Goal: Task Accomplishment & Management: Use online tool/utility

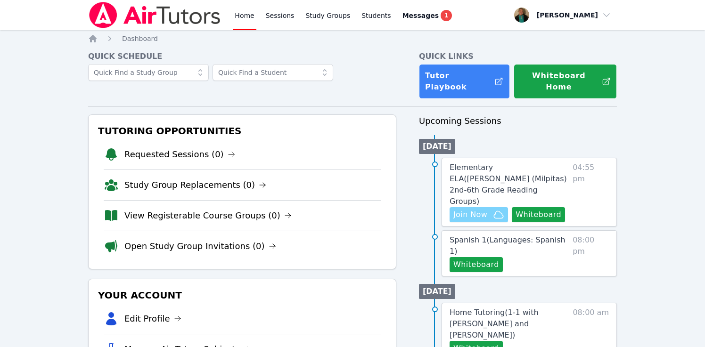
click at [467, 209] on span "Join Now" at bounding box center [471, 214] width 34 height 11
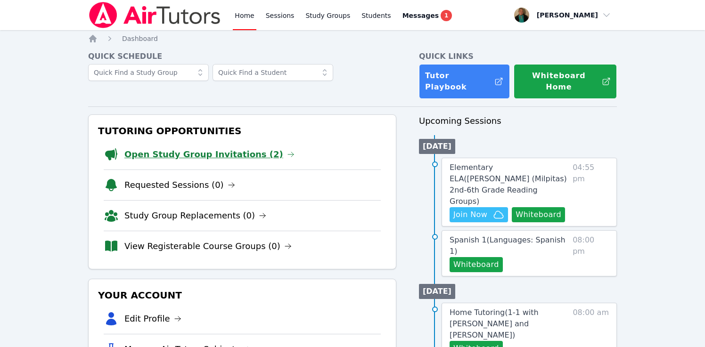
click at [215, 148] on link "Open Study Group Invitations (2)" at bounding box center [209, 154] width 170 height 13
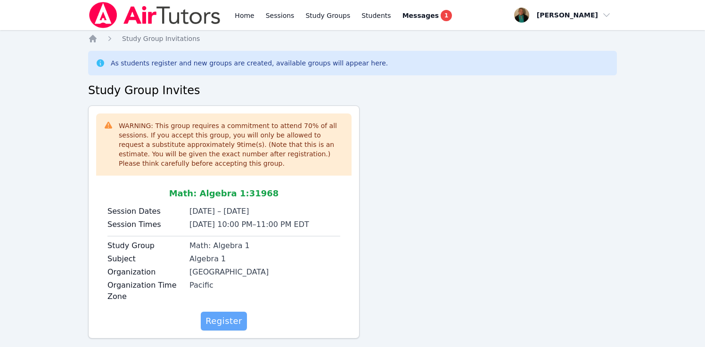
click at [224, 316] on span "Register" at bounding box center [224, 321] width 37 height 13
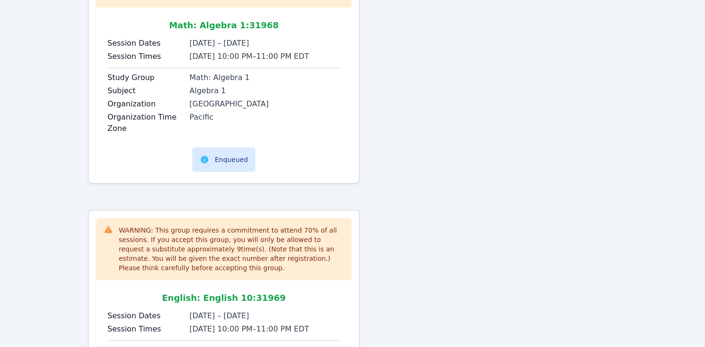
scroll to position [291, 0]
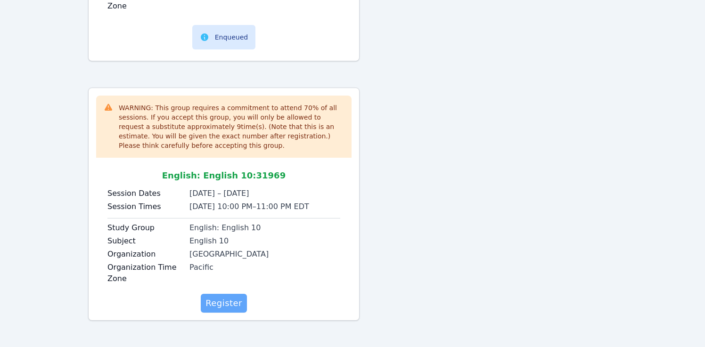
click at [224, 305] on span "Register" at bounding box center [224, 303] width 37 height 13
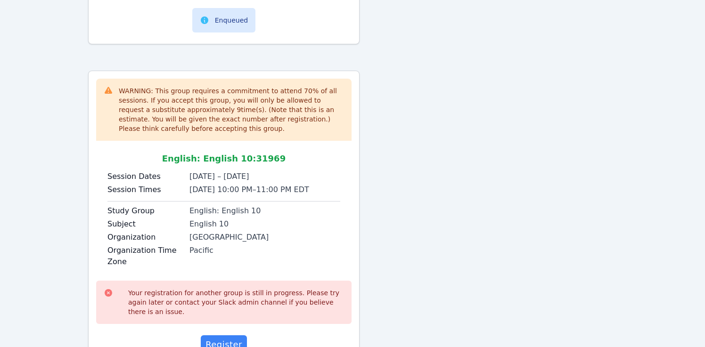
scroll to position [349, 0]
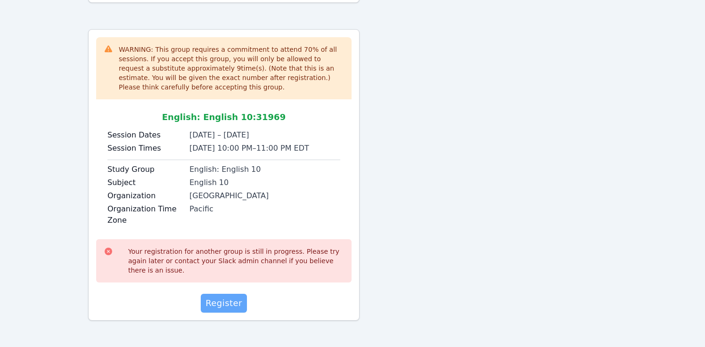
click at [232, 307] on span "Register" at bounding box center [224, 303] width 37 height 13
click at [232, 300] on span "Register" at bounding box center [224, 303] width 37 height 13
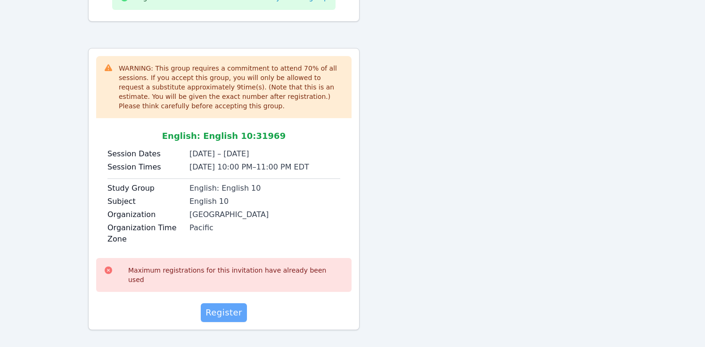
click at [232, 306] on span "Register" at bounding box center [224, 312] width 37 height 13
click at [230, 306] on span "Register" at bounding box center [224, 312] width 37 height 13
click at [232, 306] on span "Register" at bounding box center [224, 312] width 37 height 13
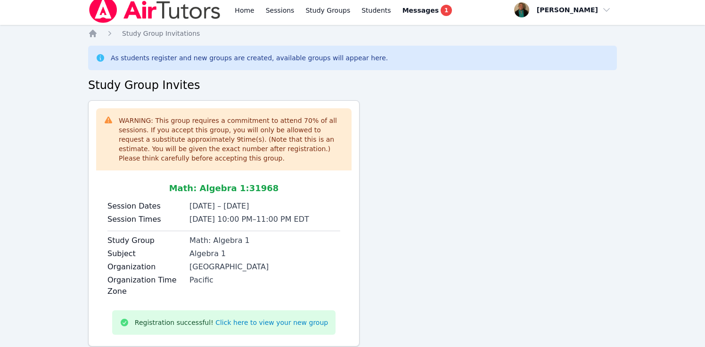
scroll to position [0, 0]
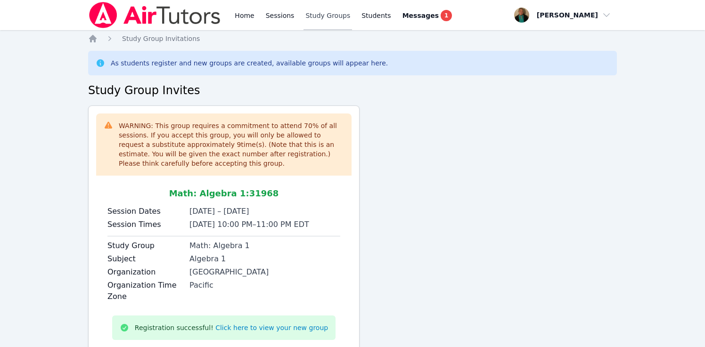
click at [320, 15] on link "Study Groups" at bounding box center [328, 15] width 49 height 30
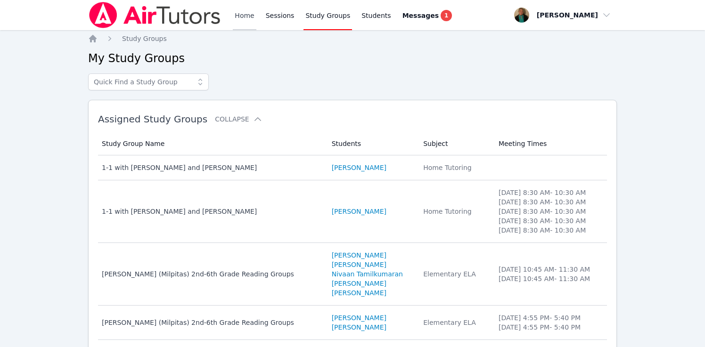
click at [248, 15] on link "Home" at bounding box center [244, 15] width 23 height 30
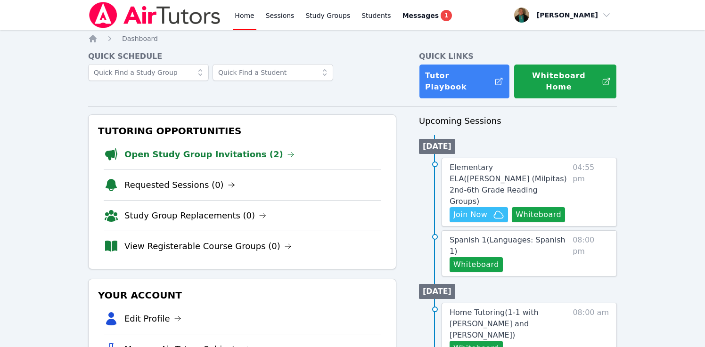
click at [231, 147] on li "Open Study Group Invitations (2)" at bounding box center [242, 155] width 277 height 30
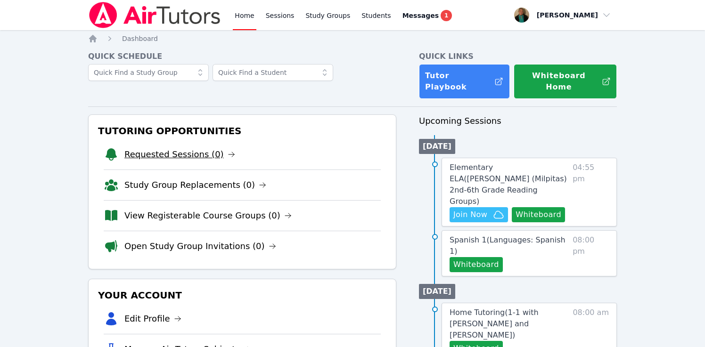
click at [204, 148] on link "Requested Sessions (0)" at bounding box center [179, 154] width 111 height 13
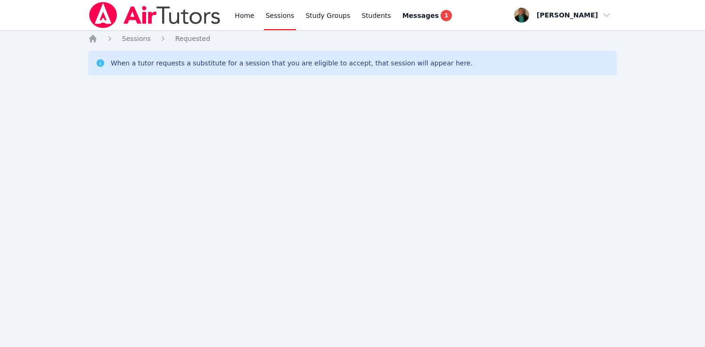
click at [283, 17] on link "Sessions" at bounding box center [280, 15] width 33 height 30
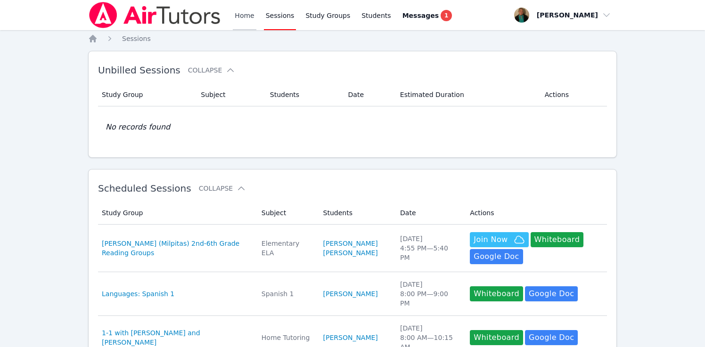
click at [240, 15] on link "Home" at bounding box center [244, 15] width 23 height 30
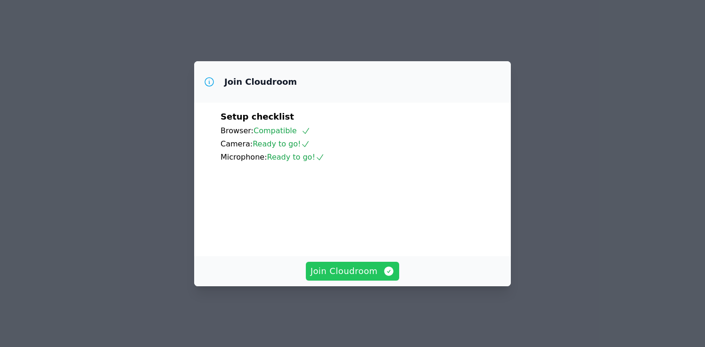
click at [361, 273] on button "Join Cloudroom" at bounding box center [353, 271] width 94 height 19
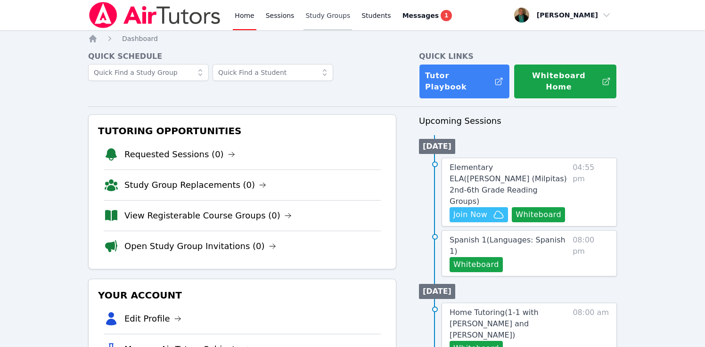
click at [326, 15] on link "Study Groups" at bounding box center [328, 15] width 49 height 30
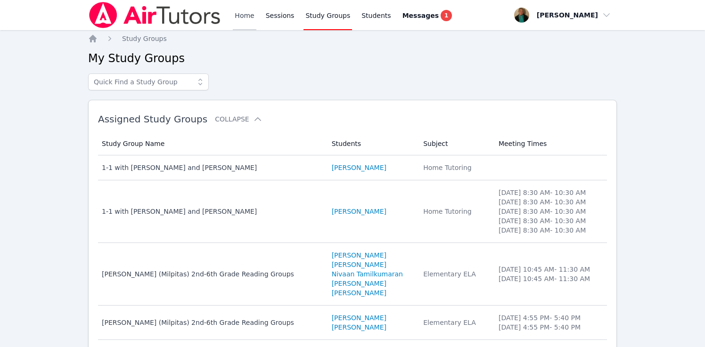
click at [242, 18] on link "Home" at bounding box center [244, 15] width 23 height 30
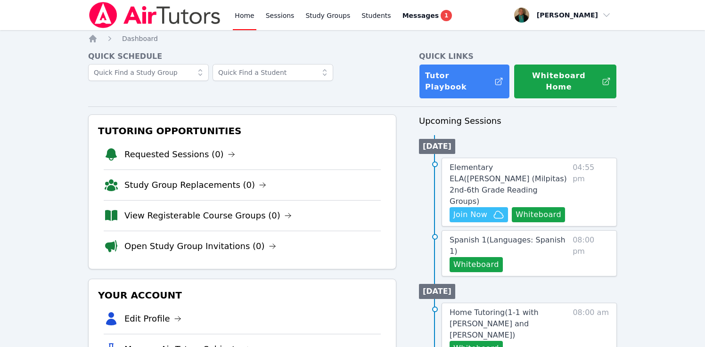
click at [241, 19] on link "Home" at bounding box center [244, 15] width 23 height 30
click at [244, 14] on link "Home" at bounding box center [244, 15] width 23 height 30
click at [243, 14] on link "Home" at bounding box center [244, 15] width 23 height 30
click at [173, 148] on link "Requested Sessions (0)" at bounding box center [179, 154] width 111 height 13
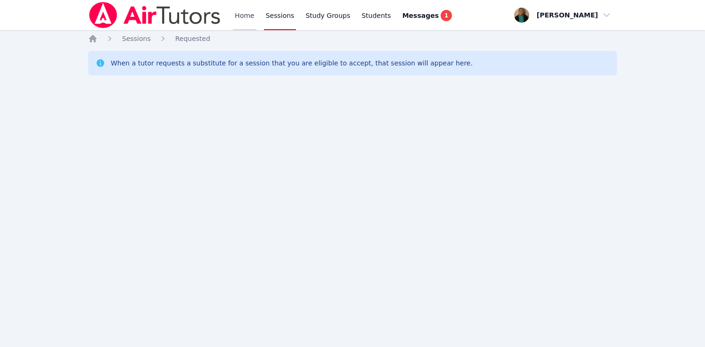
click at [245, 16] on link "Home" at bounding box center [244, 15] width 23 height 30
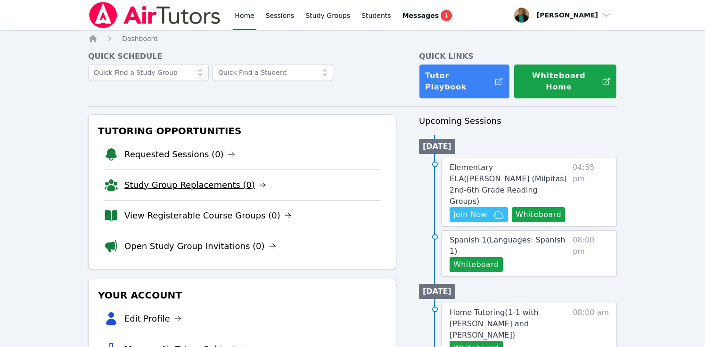
click at [186, 179] on link "Study Group Replacements (0)" at bounding box center [195, 185] width 142 height 13
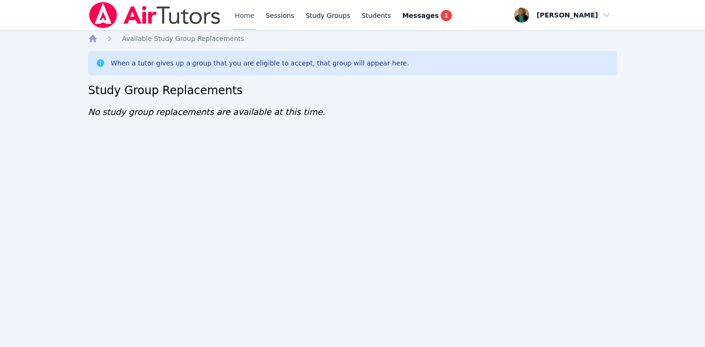
click at [248, 17] on link "Home" at bounding box center [244, 15] width 23 height 30
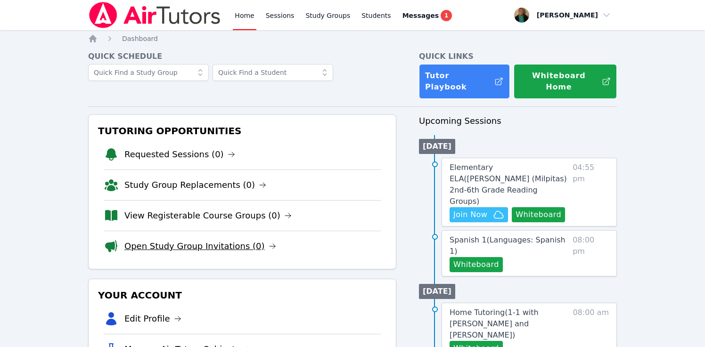
click at [199, 240] on link "Open Study Group Invitations (0)" at bounding box center [200, 246] width 152 height 13
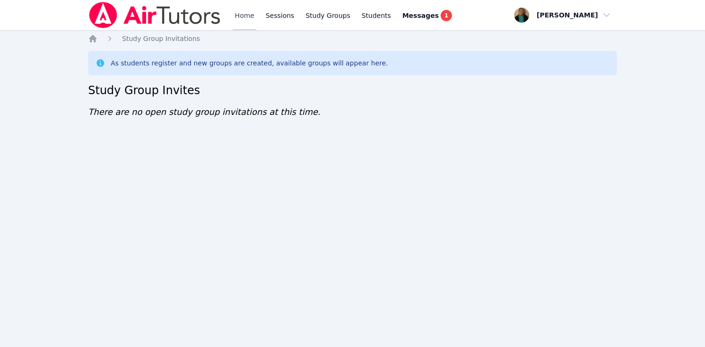
click at [241, 17] on link "Home" at bounding box center [244, 15] width 23 height 30
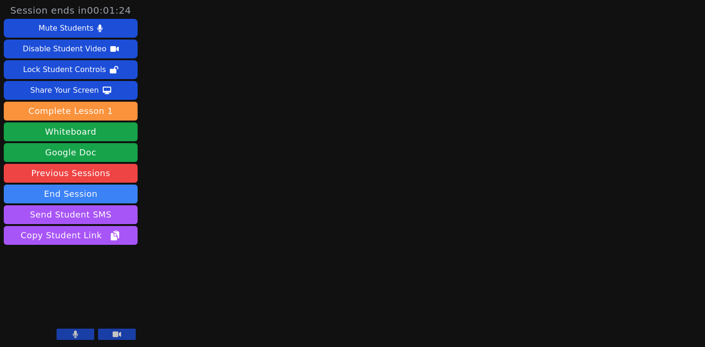
click at [74, 334] on icon at bounding box center [75, 335] width 5 height 8
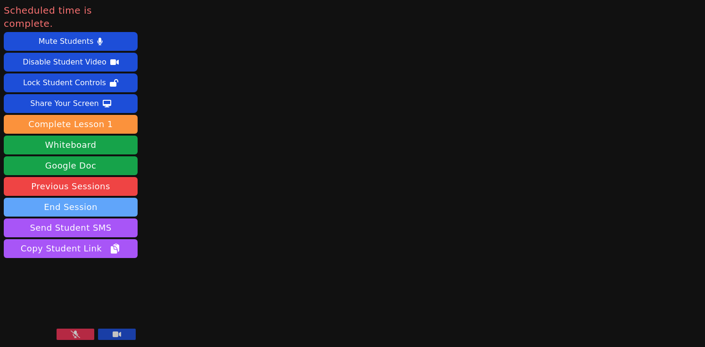
click at [94, 198] on button "End Session" at bounding box center [71, 207] width 134 height 19
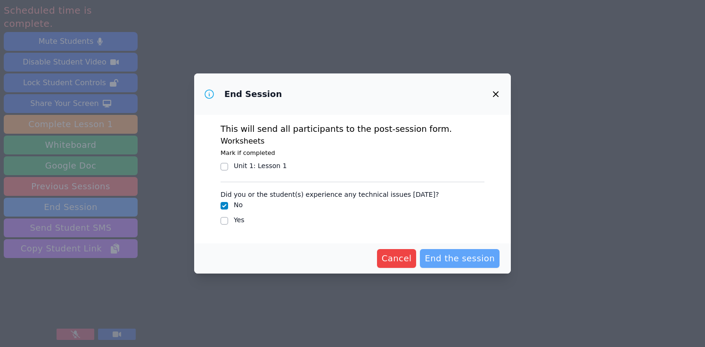
click at [476, 259] on span "End the session" at bounding box center [460, 258] width 70 height 13
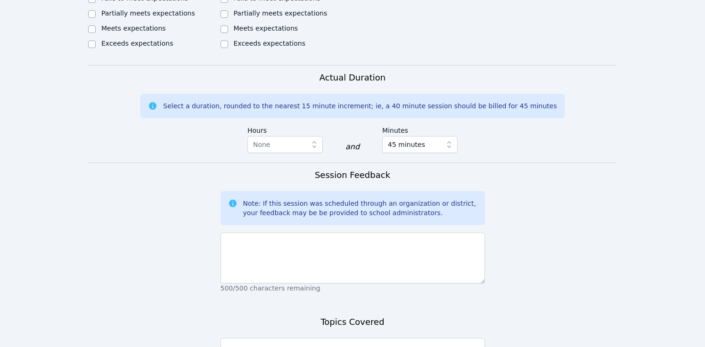
scroll to position [513, 0]
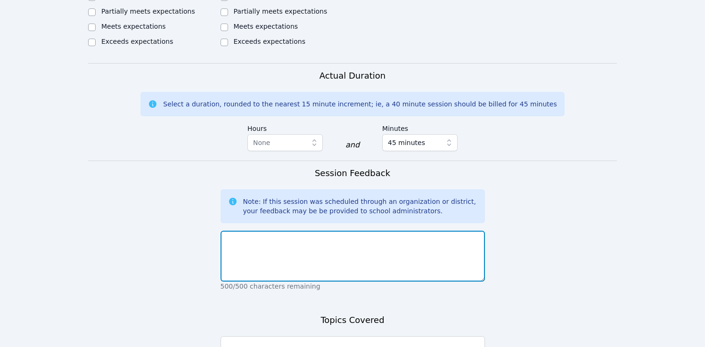
click at [278, 254] on textarea at bounding box center [353, 256] width 265 height 51
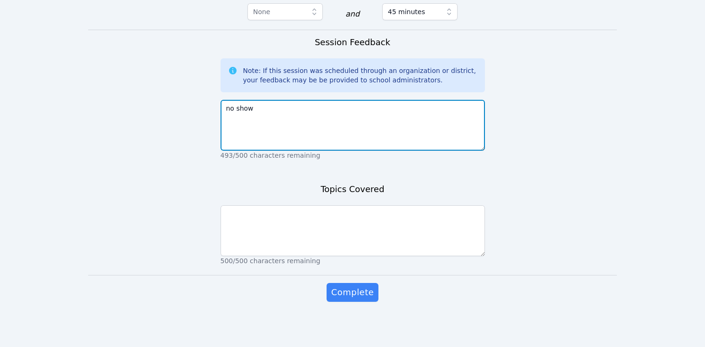
scroll to position [652, 0]
type textarea "no show"
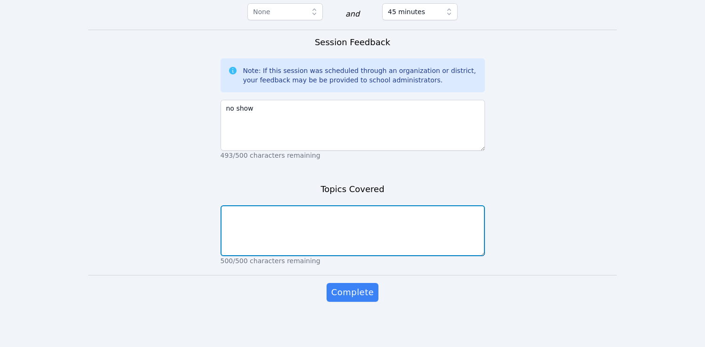
click at [281, 244] on textarea at bounding box center [353, 231] width 265 height 51
type textarea "none"
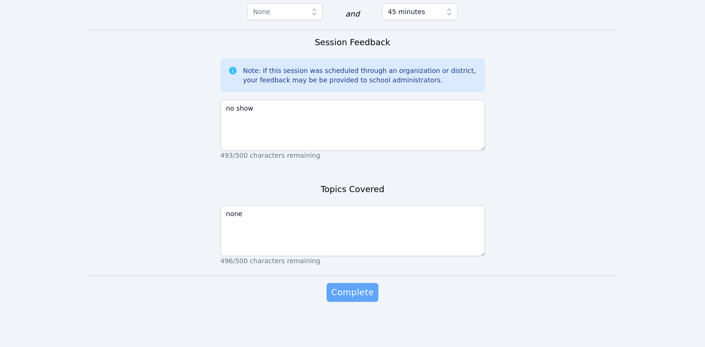
click at [349, 297] on span "Complete" at bounding box center [352, 292] width 42 height 13
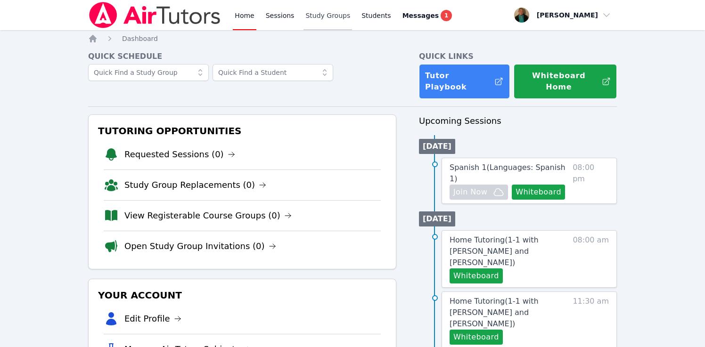
click at [334, 16] on link "Study Groups" at bounding box center [328, 15] width 49 height 30
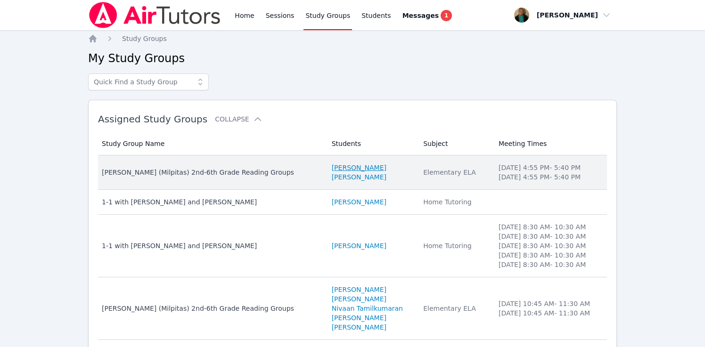
click at [332, 168] on link "Adnan Ali" at bounding box center [359, 167] width 55 height 9
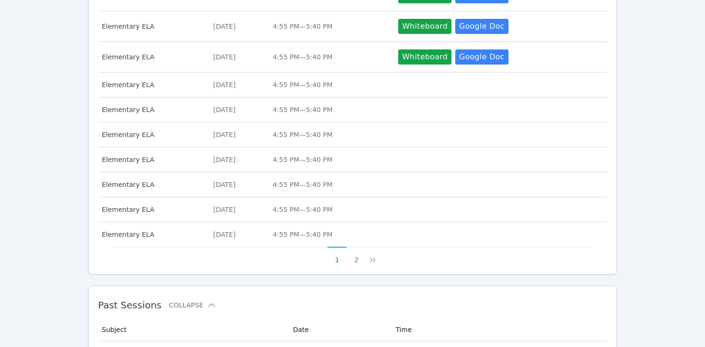
scroll to position [345, 0]
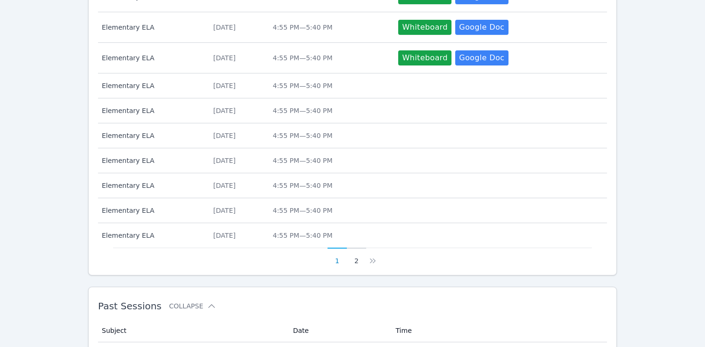
click at [355, 262] on button "2" at bounding box center [356, 257] width 19 height 18
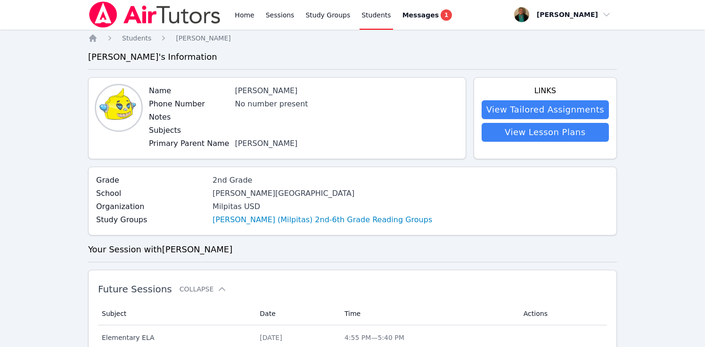
scroll to position [0, 0]
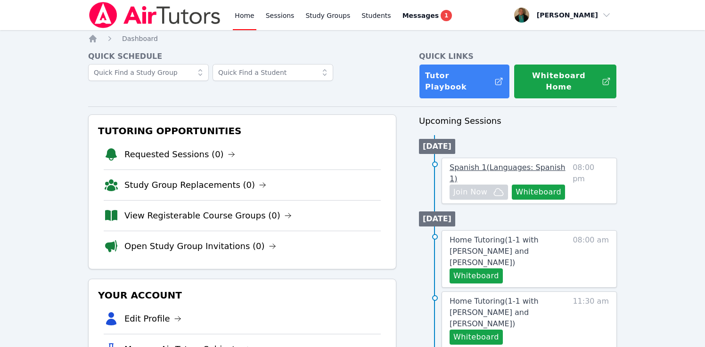
click at [464, 163] on span "Spanish 1 ( Languages: Spanish 1 )" at bounding box center [508, 173] width 116 height 20
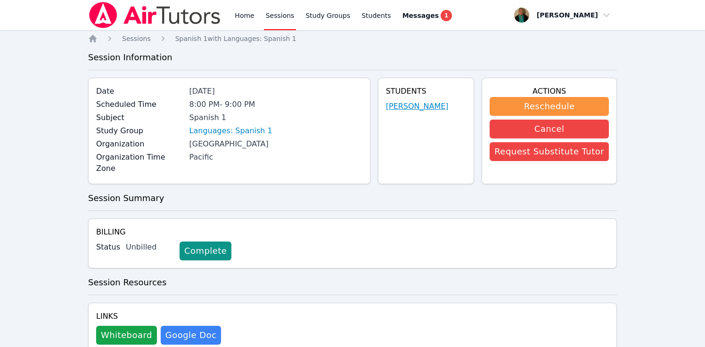
click at [425, 107] on link "Angela Arciniega" at bounding box center [417, 106] width 63 height 11
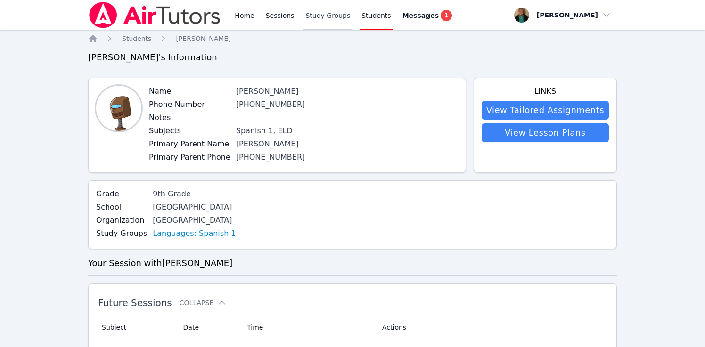
click at [323, 15] on link "Study Groups" at bounding box center [328, 15] width 49 height 30
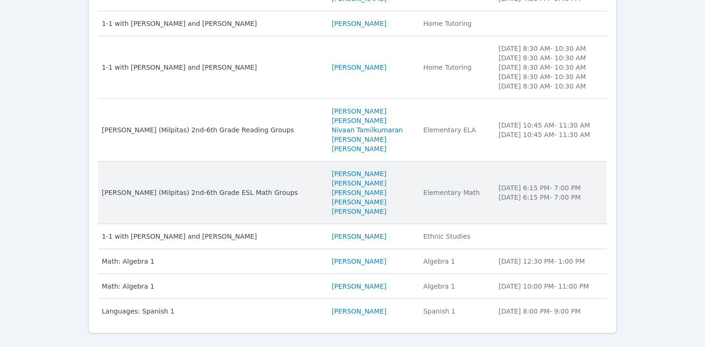
scroll to position [195, 0]
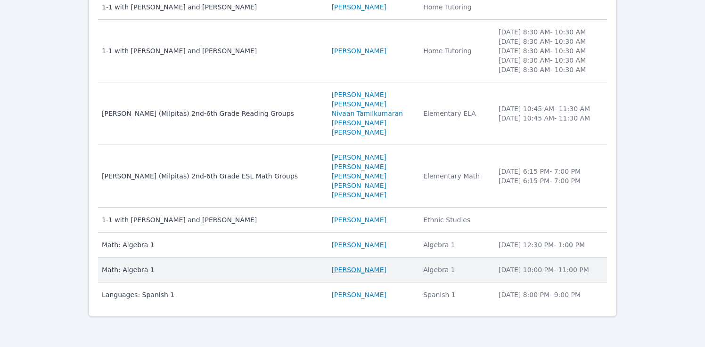
click at [332, 270] on link "[PERSON_NAME]" at bounding box center [359, 269] width 55 height 9
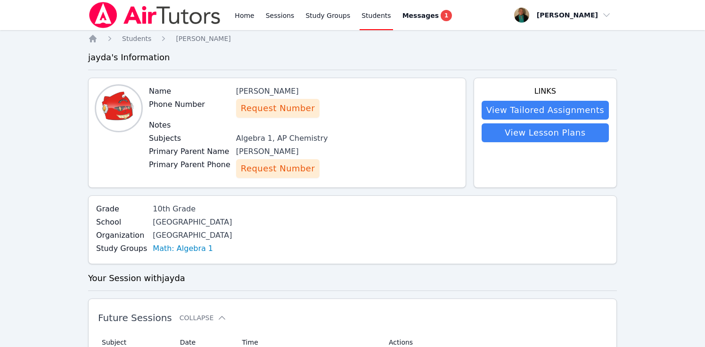
click at [283, 114] on span "Request Number" at bounding box center [278, 108] width 74 height 13
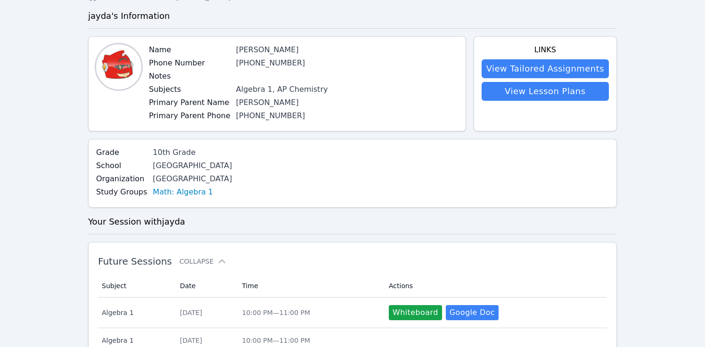
scroll to position [36, 0]
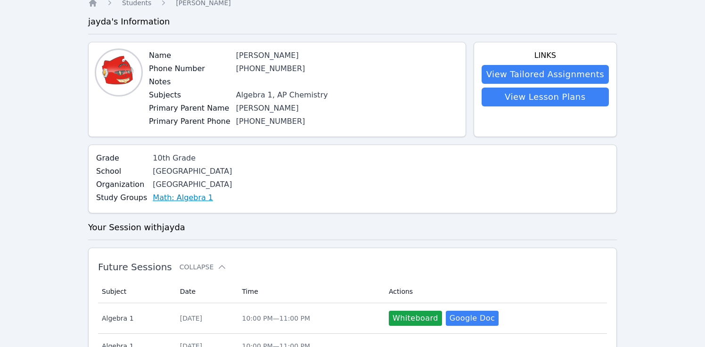
click at [190, 198] on link "Math: Algebra 1" at bounding box center [183, 197] width 60 height 11
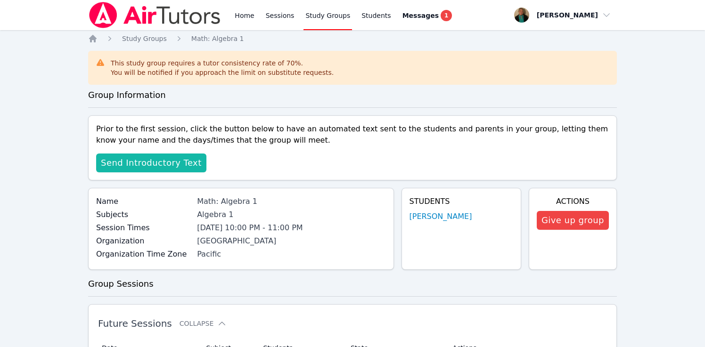
click at [185, 162] on span "Send Introductory Text" at bounding box center [151, 163] width 101 height 13
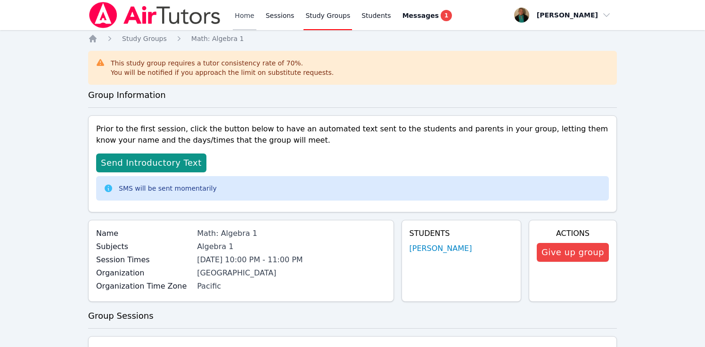
click at [248, 16] on link "Home" at bounding box center [244, 15] width 23 height 30
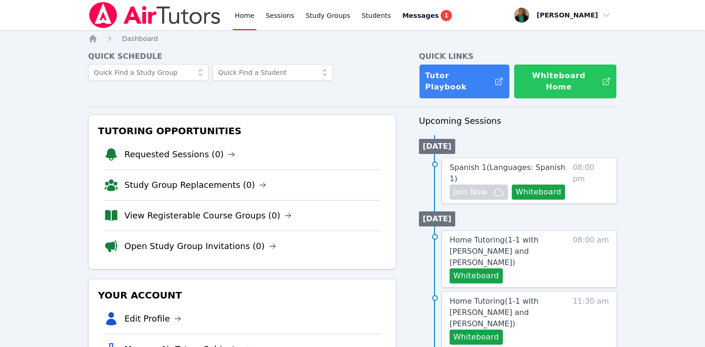
click at [555, 73] on button "Whiteboard Home" at bounding box center [565, 81] width 103 height 35
